Goal: Obtain resource: Obtain resource

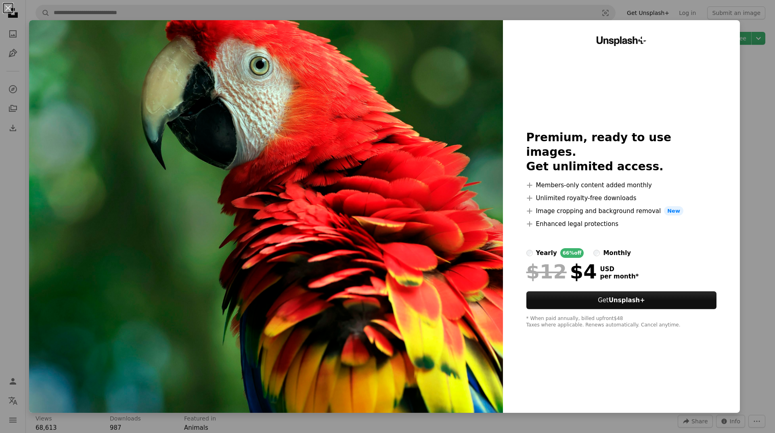
drag, startPoint x: 321, startPoint y: 251, endPoint x: 505, endPoint y: 255, distance: 184.4
click at [505, 255] on div "Unsplash+ Premium, ready to use images. Get unlimited access. A plus sign Membe…" at bounding box center [621, 216] width 237 height 393
click at [760, 86] on div "An X shape Unsplash+ Premium, ready to use images. Get unlimited access. A plus…" at bounding box center [387, 216] width 775 height 433
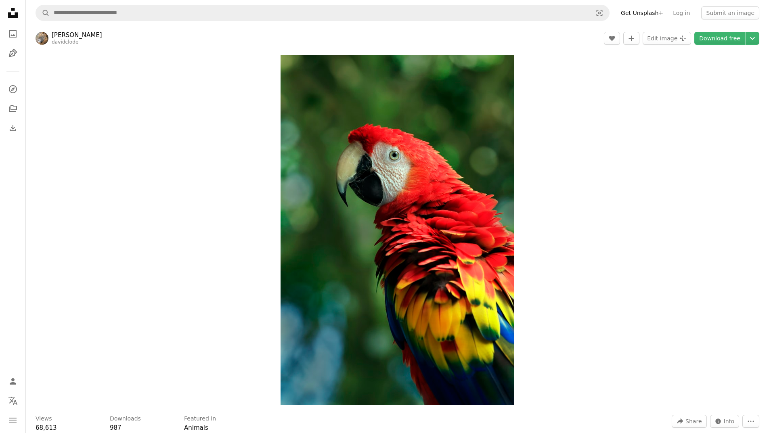
drag, startPoint x: 445, startPoint y: 126, endPoint x: 620, endPoint y: 118, distance: 174.9
click at [620, 118] on div "Zoom in" at bounding box center [397, 230] width 743 height 358
drag, startPoint x: 761, startPoint y: 0, endPoint x: 515, endPoint y: 146, distance: 286.0
click at [515, 146] on div "Zoom in" at bounding box center [397, 230] width 743 height 358
click at [480, 163] on img "Zoom in on this image" at bounding box center [397, 230] width 234 height 350
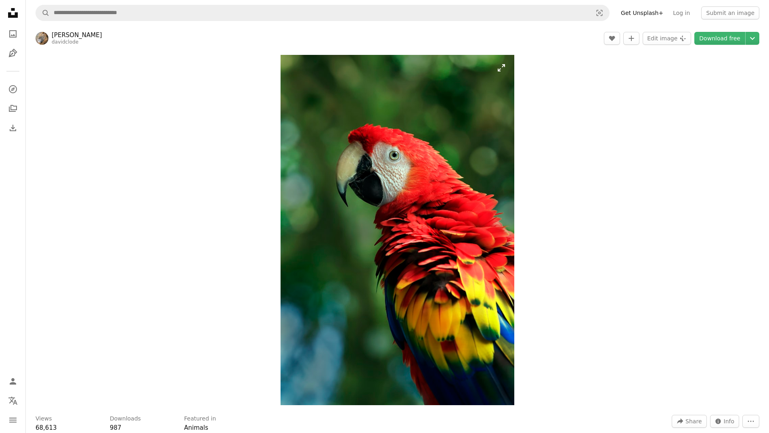
click at [414, 374] on img "Zoom in on this image" at bounding box center [397, 230] width 234 height 350
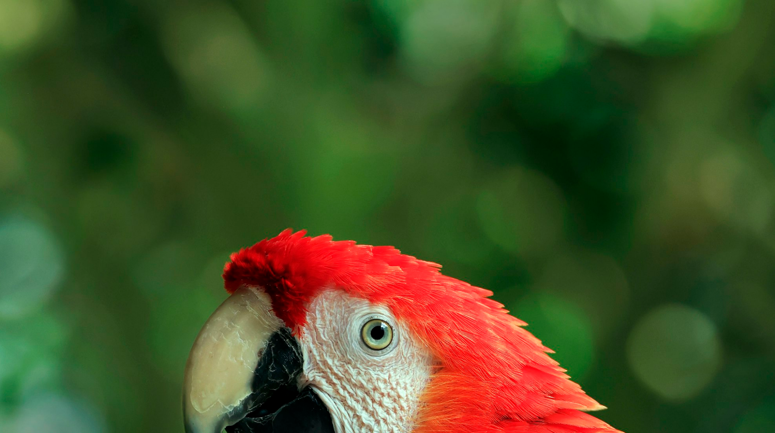
scroll to position [356, 0]
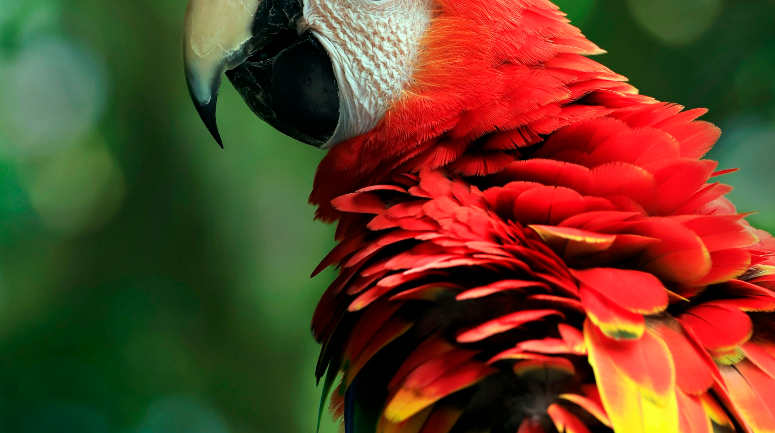
click at [414, 374] on img "Zoom out on this image" at bounding box center [387, 225] width 775 height 1163
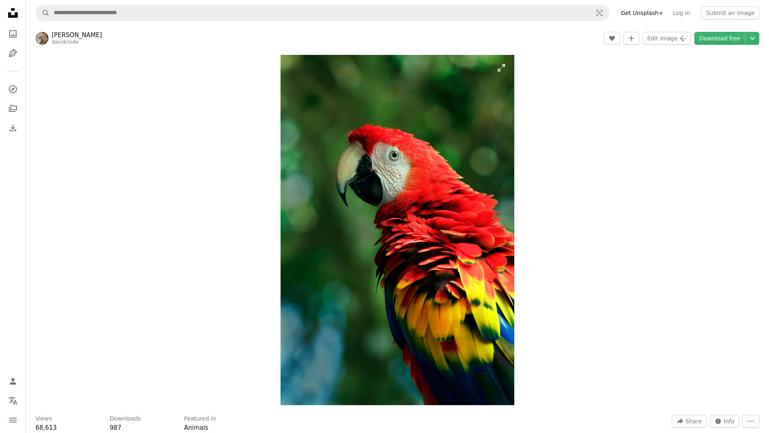
click at [414, 374] on img "Zoom in on this image" at bounding box center [397, 230] width 234 height 350
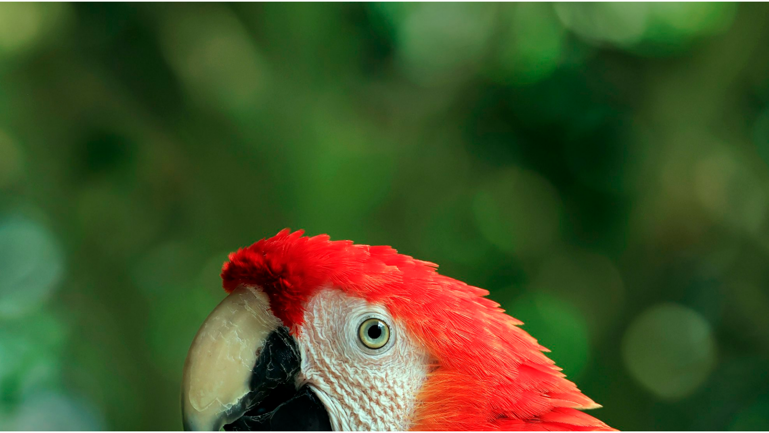
scroll to position [356, 0]
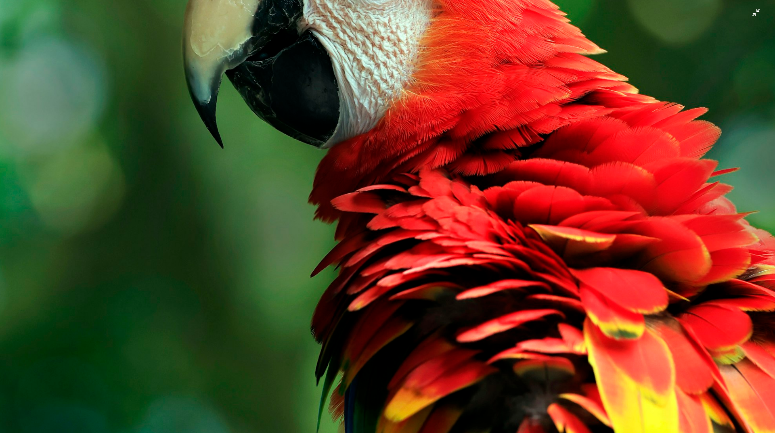
click at [414, 374] on img "Zoom out on this image" at bounding box center [387, 224] width 775 height 1163
